Goal: Transaction & Acquisition: Purchase product/service

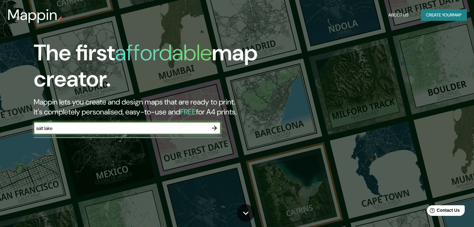
type input "salt lake"
click at [213, 127] on icon "button" at bounding box center [214, 128] width 7 height 7
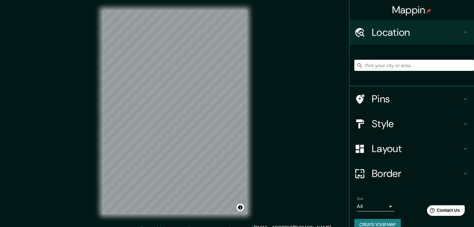
click at [395, 65] on input "Pick your city or area" at bounding box center [414, 65] width 120 height 11
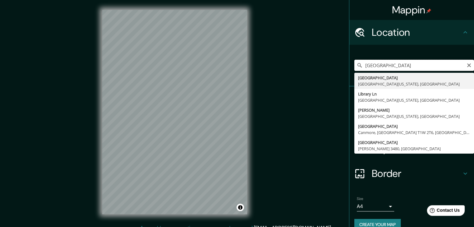
click at [401, 65] on input "[GEOGRAPHIC_DATA]" at bounding box center [414, 65] width 120 height 11
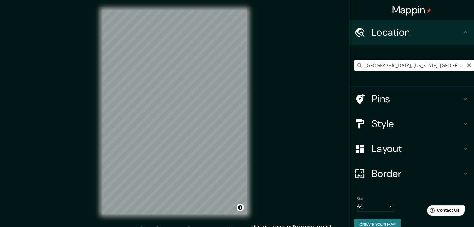
click at [422, 65] on input "[GEOGRAPHIC_DATA], [US_STATE], [GEOGRAPHIC_DATA]" at bounding box center [414, 65] width 120 height 11
drag, startPoint x: 445, startPoint y: 65, endPoint x: 389, endPoint y: 62, distance: 55.8
click at [389, 62] on input "[GEOGRAPHIC_DATA], [US_STATE], [GEOGRAPHIC_DATA]" at bounding box center [414, 65] width 120 height 11
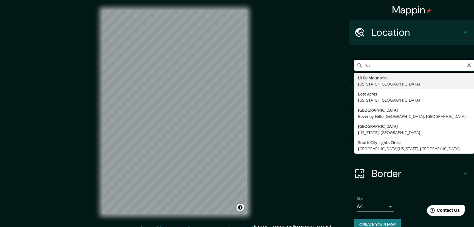
type input "S"
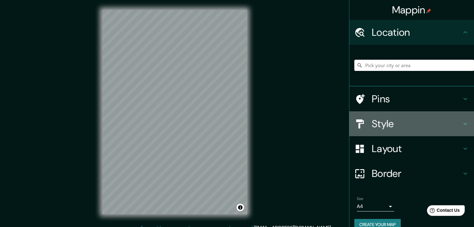
click at [402, 121] on h4 "Style" at bounding box center [417, 124] width 90 height 12
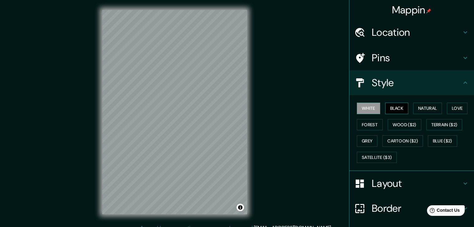
click at [389, 110] on button "Black" at bounding box center [396, 109] width 23 height 12
click at [420, 109] on button "Natural" at bounding box center [427, 109] width 29 height 12
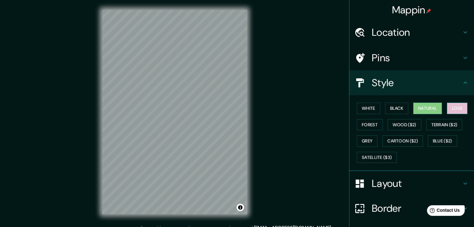
click at [453, 104] on button "Love" at bounding box center [457, 109] width 21 height 12
click at [363, 124] on button "Forest" at bounding box center [370, 125] width 26 height 12
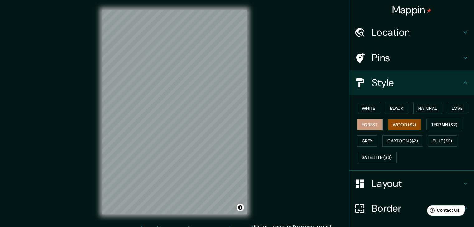
click at [404, 126] on button "Wood ($2)" at bounding box center [405, 125] width 34 height 12
click at [357, 142] on button "Grey" at bounding box center [367, 142] width 21 height 12
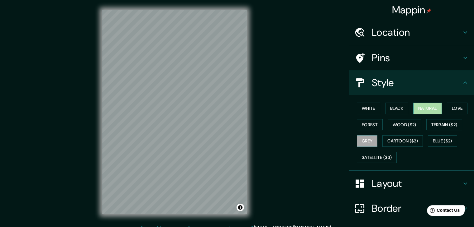
click at [423, 107] on button "Natural" at bounding box center [427, 109] width 29 height 12
click at [390, 106] on button "Black" at bounding box center [396, 109] width 23 height 12
click at [422, 108] on button "Natural" at bounding box center [427, 109] width 29 height 12
click at [370, 107] on button "White" at bounding box center [368, 109] width 23 height 12
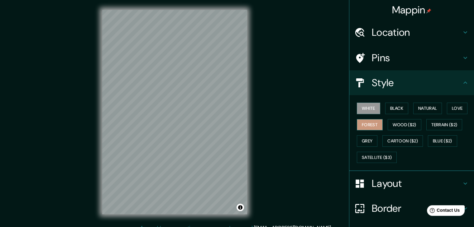
click at [363, 120] on button "Forest" at bounding box center [370, 125] width 26 height 12
click at [419, 109] on button "Natural" at bounding box center [427, 109] width 29 height 12
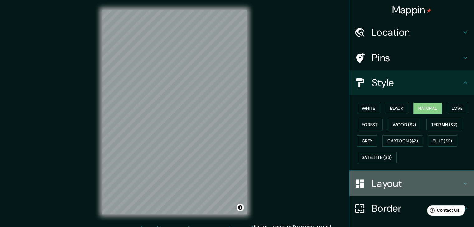
click at [420, 185] on h4 "Layout" at bounding box center [417, 184] width 90 height 12
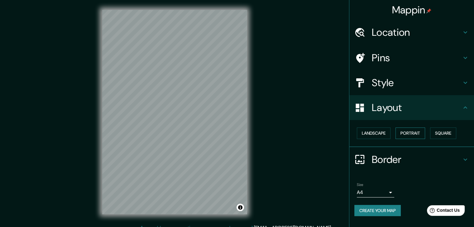
click at [407, 133] on button "Portrait" at bounding box center [410, 134] width 30 height 12
click at [385, 133] on button "Landscape" at bounding box center [374, 134] width 34 height 12
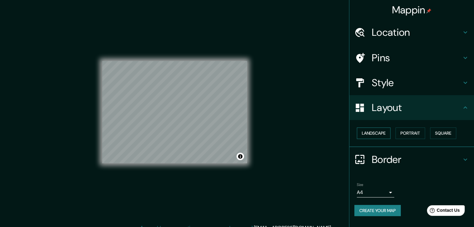
click at [370, 135] on button "Landscape" at bounding box center [374, 134] width 34 height 12
click at [407, 135] on button "Portrait" at bounding box center [410, 134] width 30 height 12
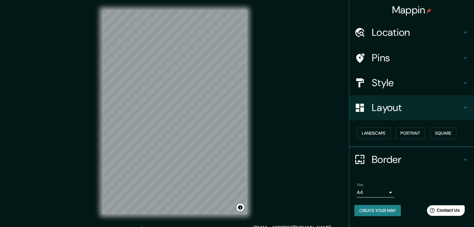
scroll to position [7, 0]
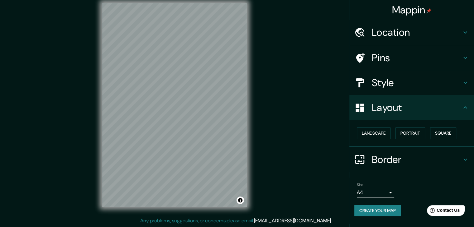
click at [376, 193] on body "Mappin Location Pins Style Layout Landscape Portrait Square Border Choose a bor…" at bounding box center [237, 106] width 474 height 227
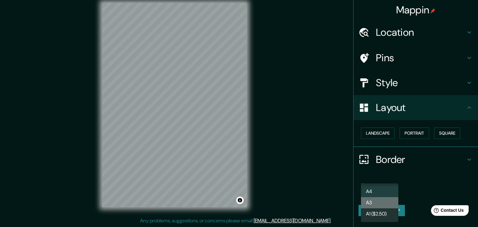
click at [380, 202] on li "A3" at bounding box center [379, 202] width 37 height 11
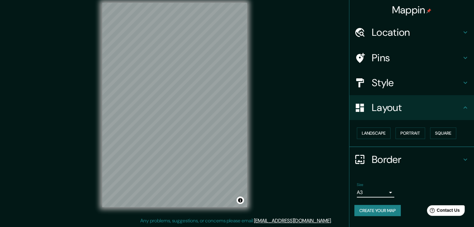
click at [385, 194] on body "Mappin Location Pins Style Layout Landscape Portrait Square Border Choose a bor…" at bounding box center [237, 106] width 474 height 227
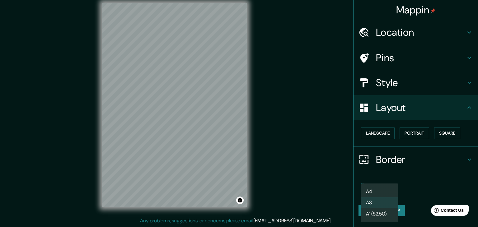
click at [387, 192] on li "A4" at bounding box center [379, 191] width 37 height 11
type input "single"
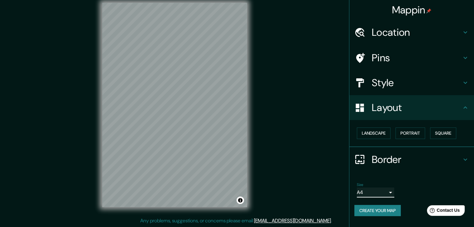
scroll to position [0, 0]
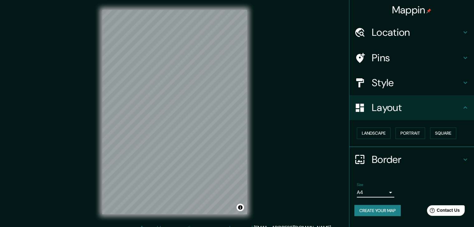
click at [407, 85] on h4 "Style" at bounding box center [417, 83] width 90 height 12
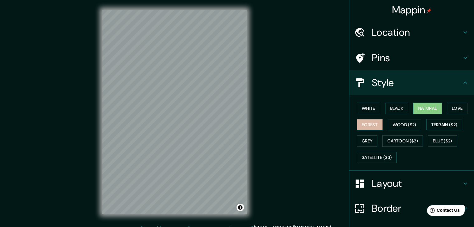
click at [357, 124] on button "Forest" at bounding box center [370, 125] width 26 height 12
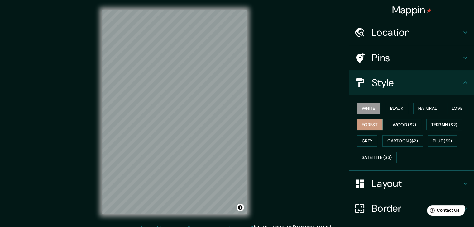
click at [371, 106] on button "White" at bounding box center [368, 109] width 23 height 12
click at [397, 107] on button "Black" at bounding box center [396, 109] width 23 height 12
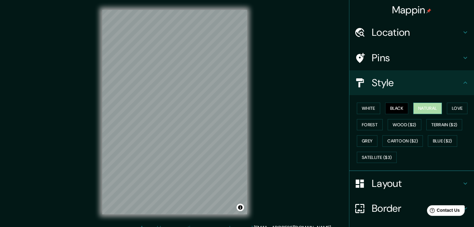
click at [413, 109] on button "Natural" at bounding box center [427, 109] width 29 height 12
